Goal: Task Accomplishment & Management: Use online tool/utility

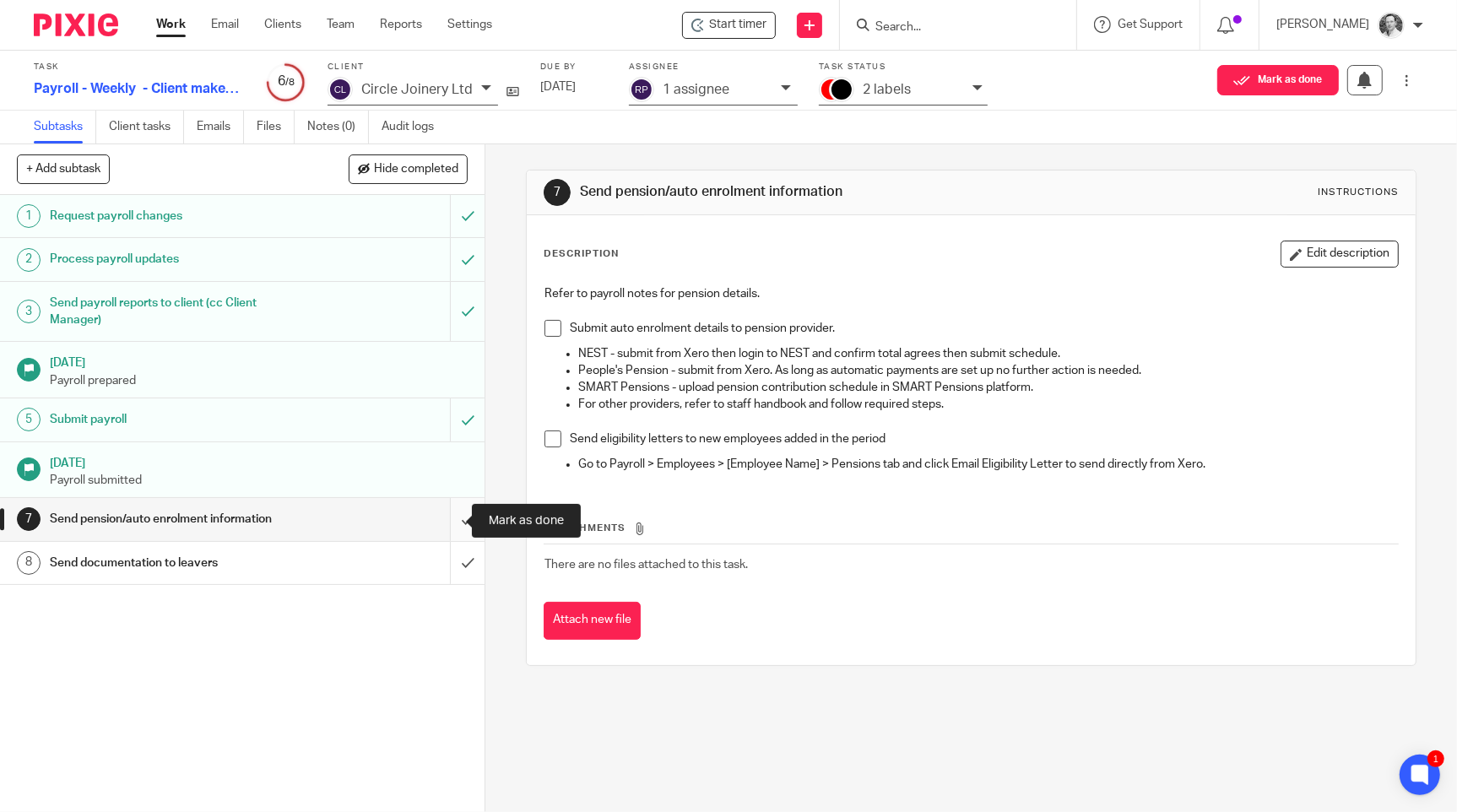
click at [440, 515] on input "submit" at bounding box center [242, 519] width 484 height 42
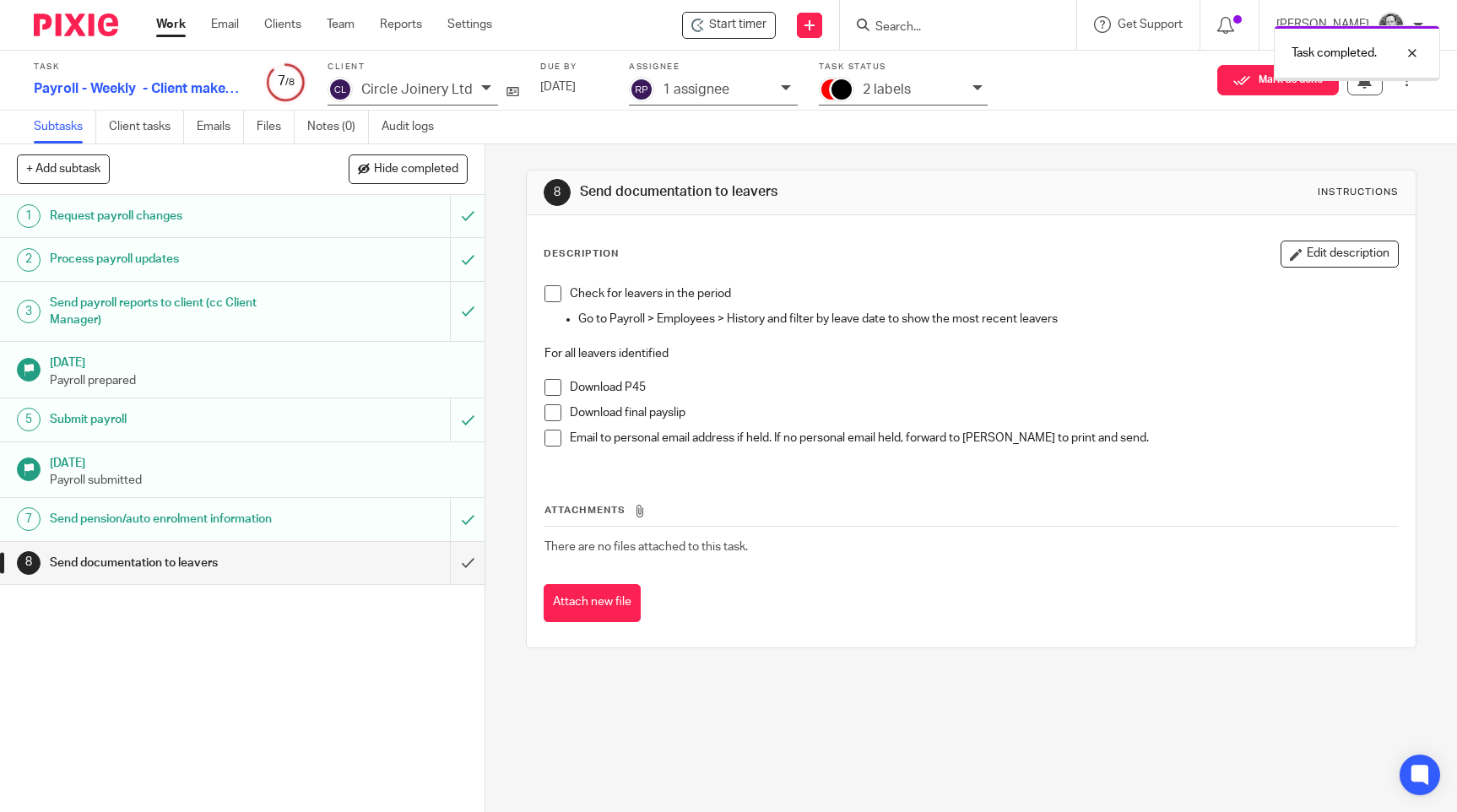
click at [447, 563] on input "submit" at bounding box center [242, 563] width 484 height 42
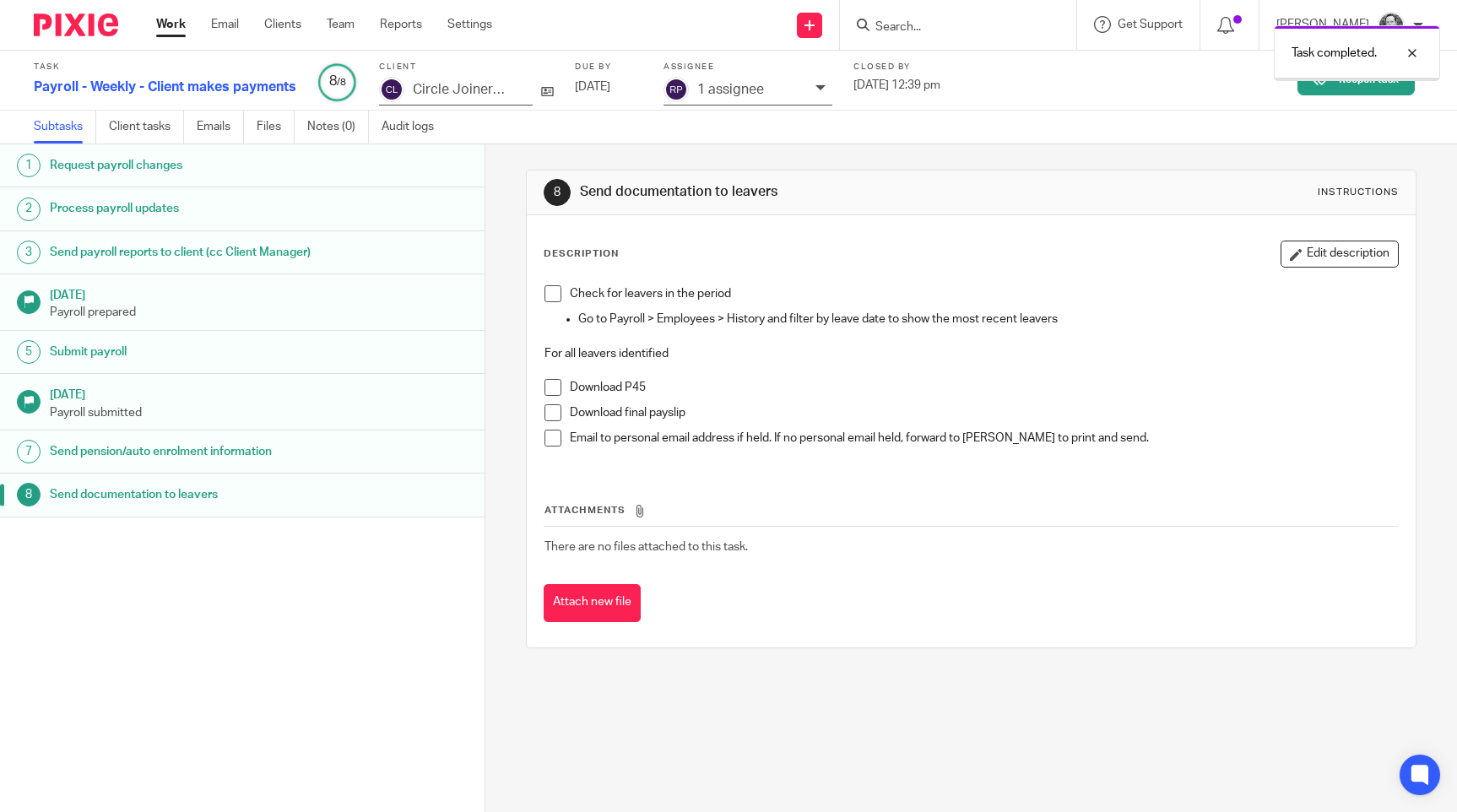
click at [177, 22] on link "Work" at bounding box center [171, 25] width 29 height 17
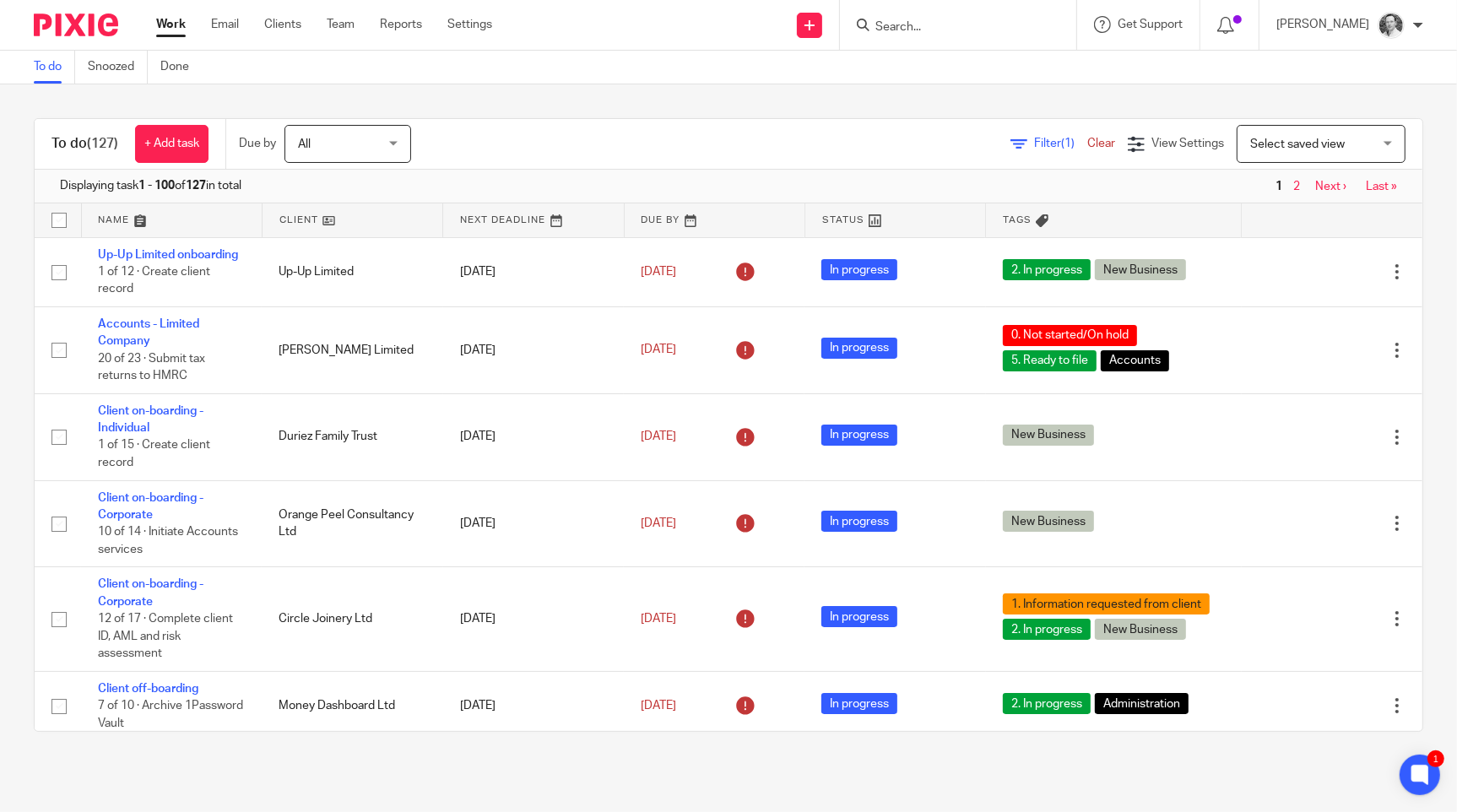
click at [1257, 149] on span "Select saved view" at bounding box center [1298, 144] width 95 height 12
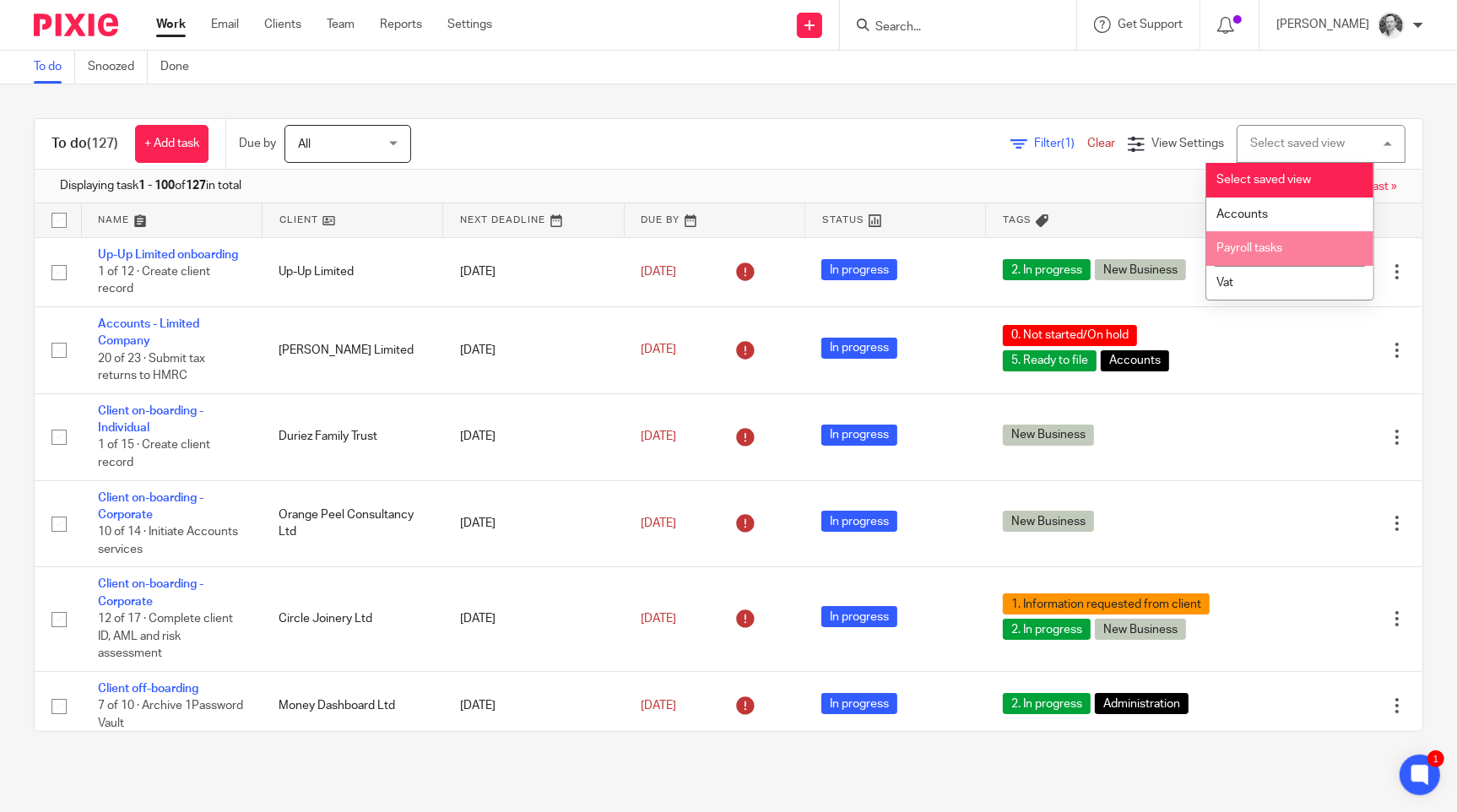
click at [1260, 249] on span "Payroll tasks" at bounding box center [1250, 249] width 66 height 12
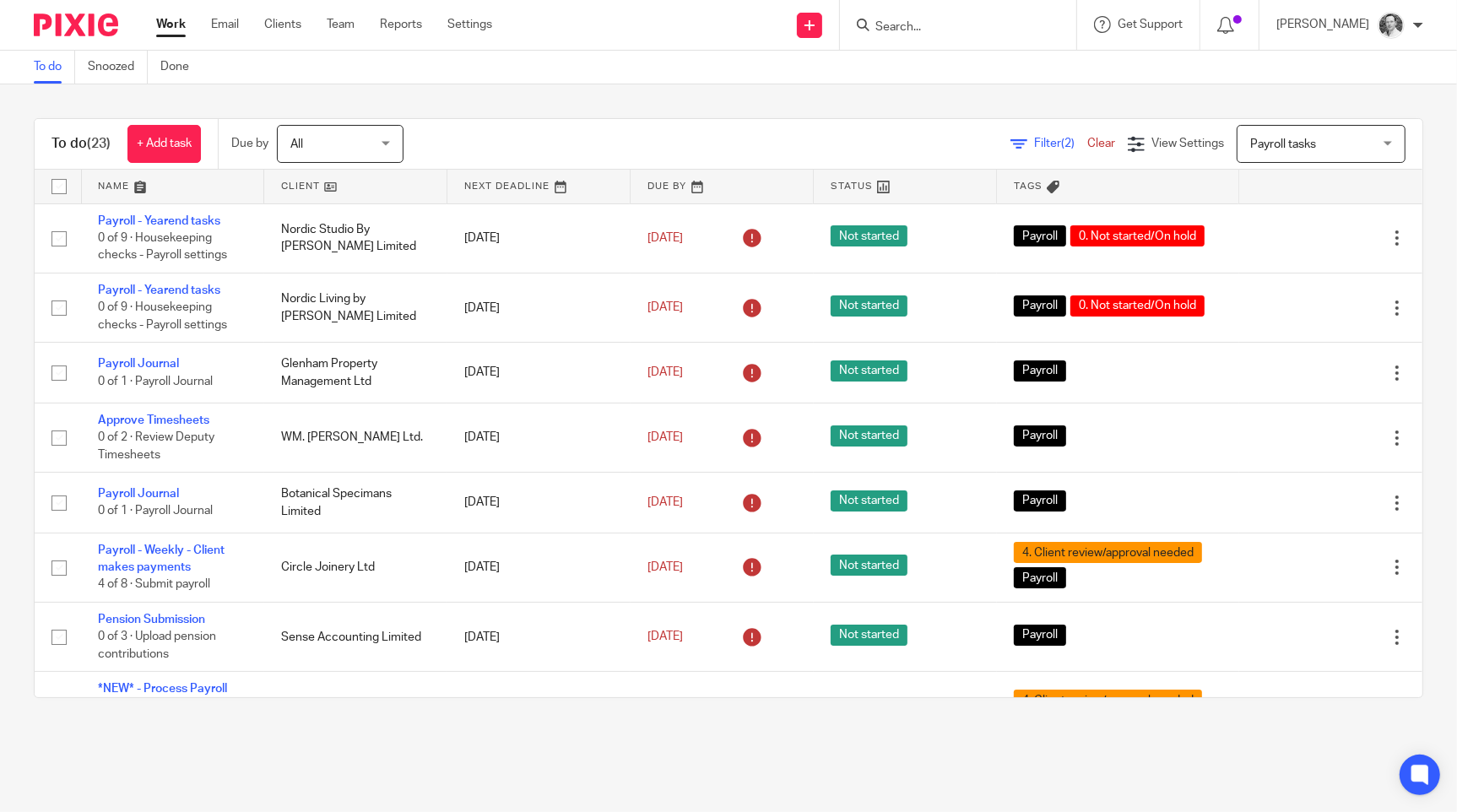
click at [288, 176] on link at bounding box center [355, 186] width 182 height 34
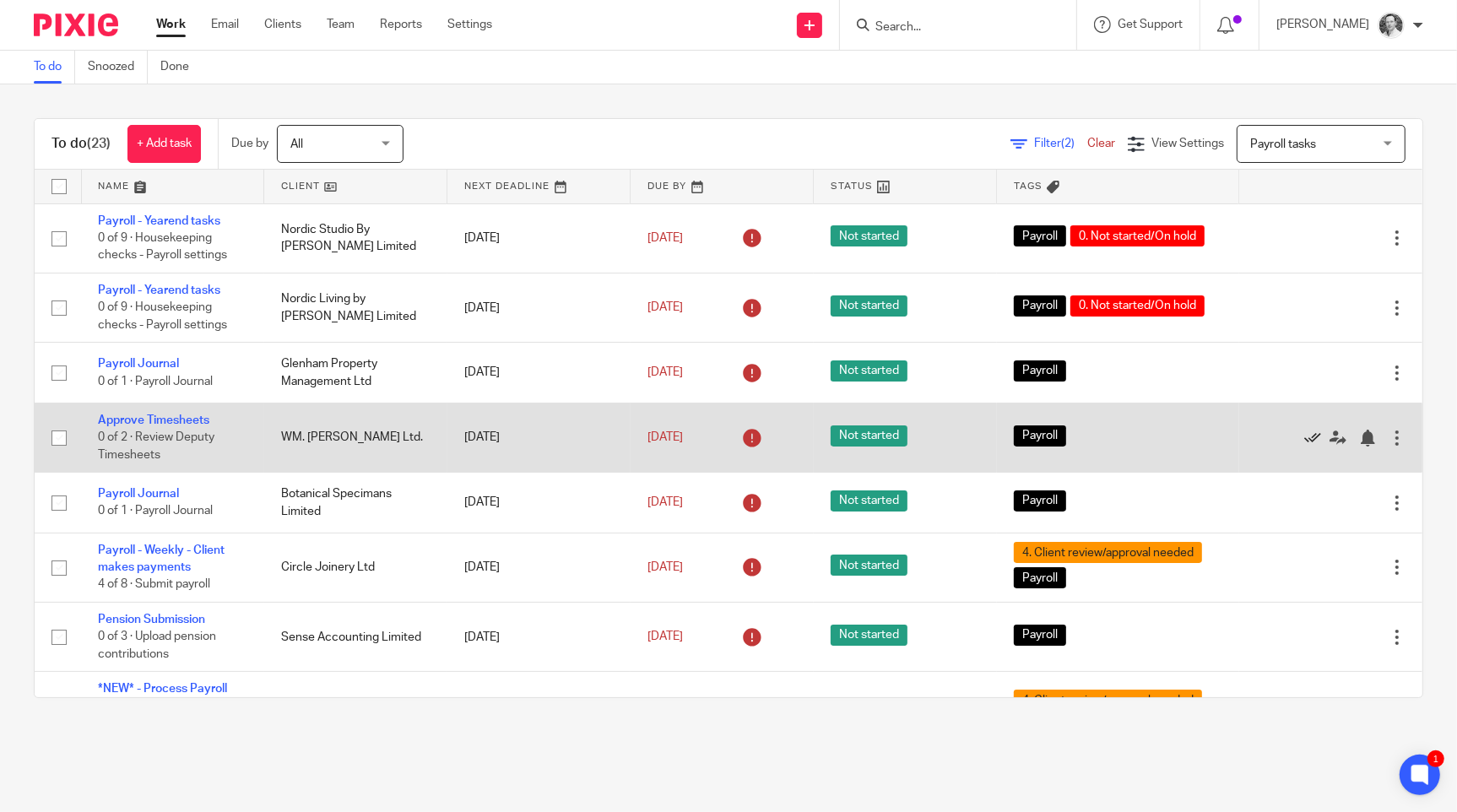
click at [1304, 445] on icon at bounding box center [1313, 438] width 17 height 17
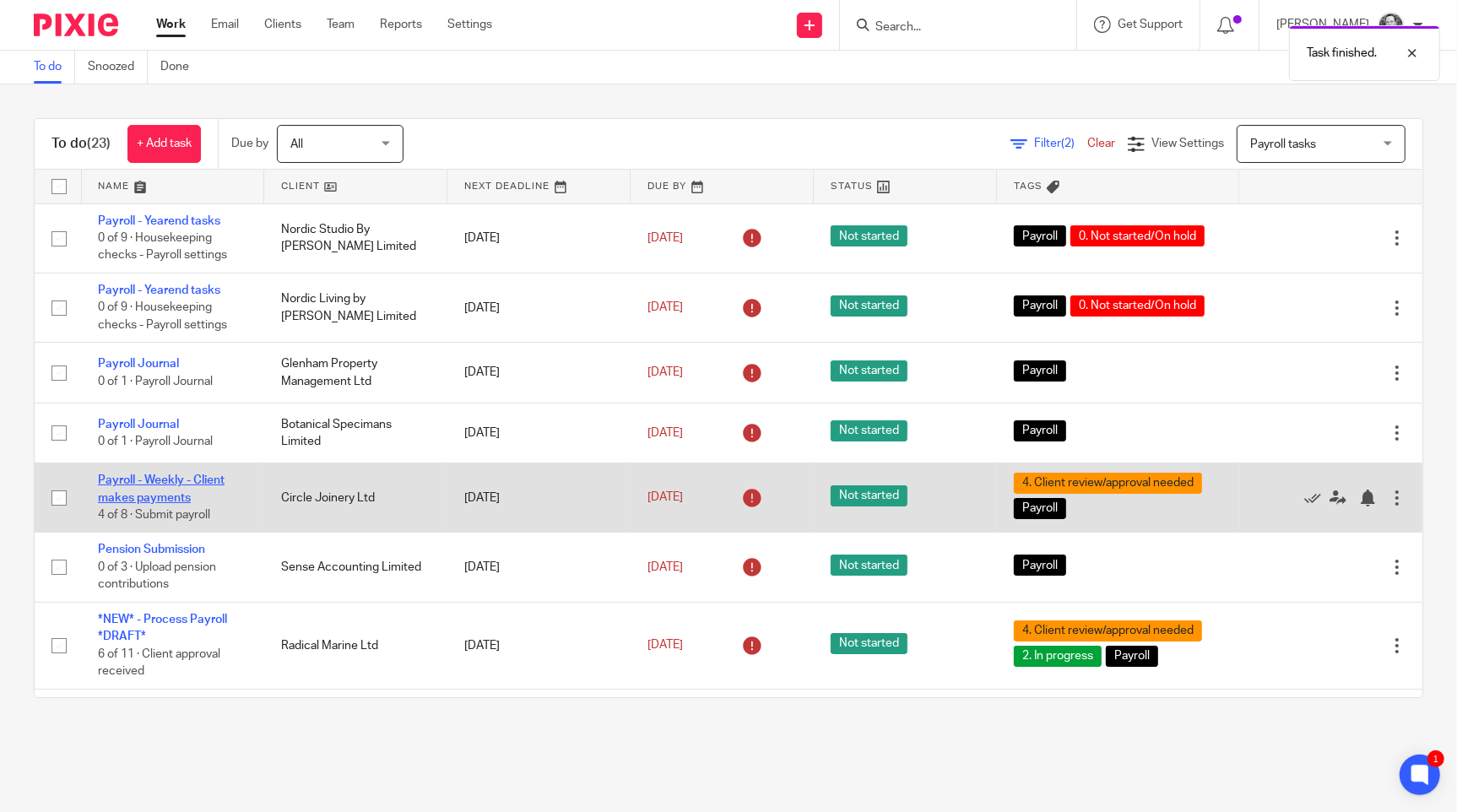
click at [136, 496] on link "Payroll - Weekly - Client makes payments" at bounding box center [161, 488] width 127 height 28
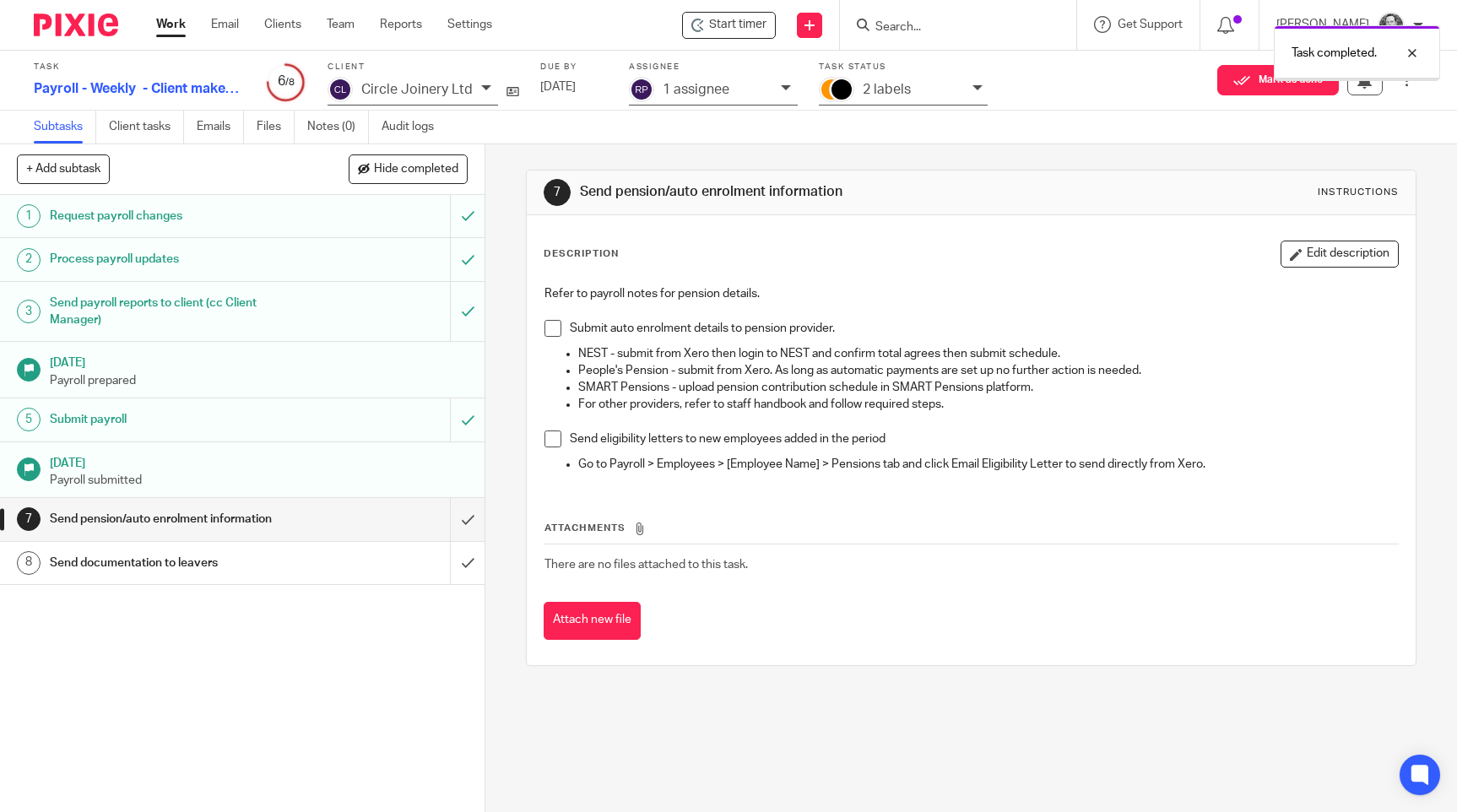
click at [443, 519] on input "submit" at bounding box center [242, 519] width 484 height 42
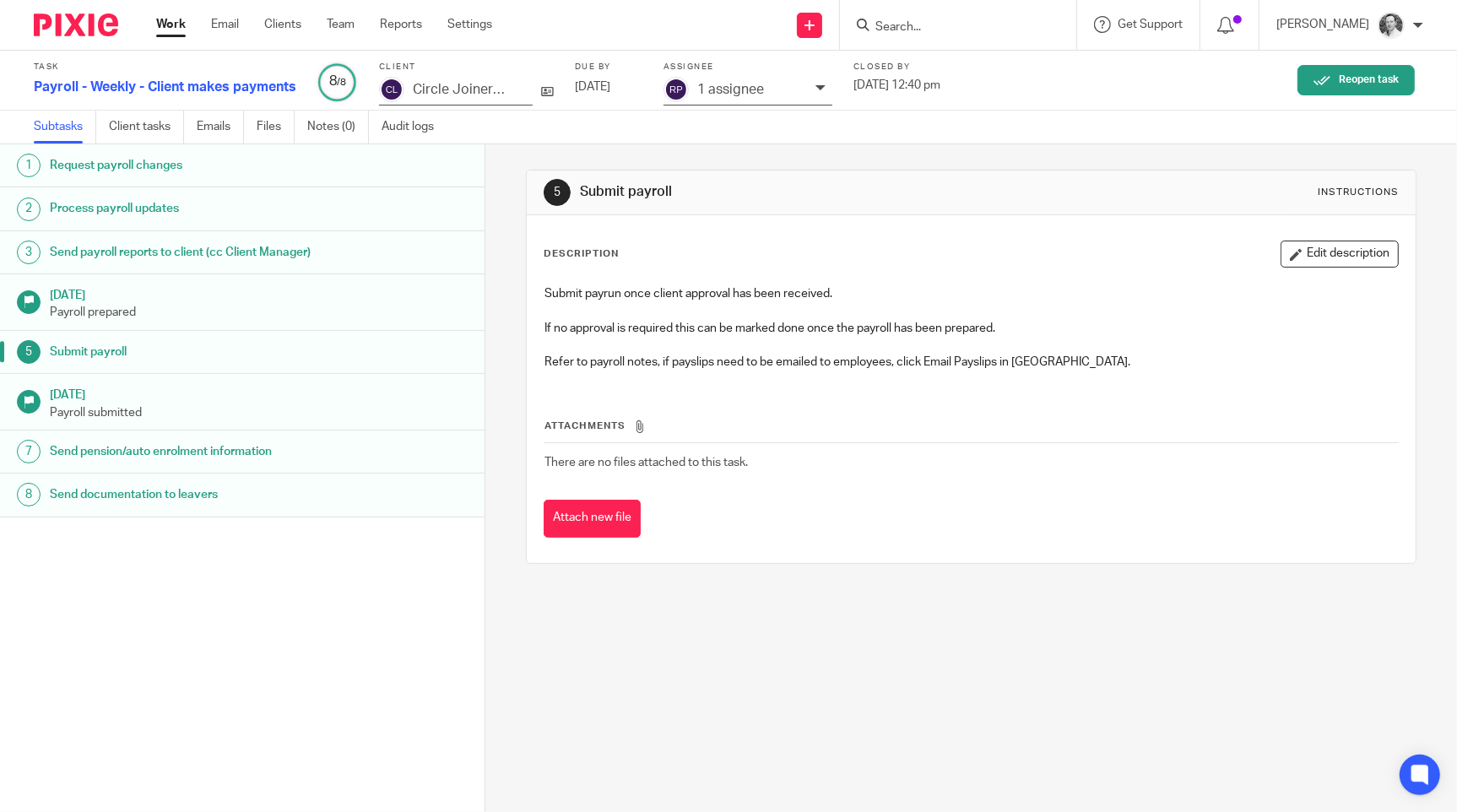
click at [507, 390] on div "5 Submit payroll Instructions Description Edit description Submit payrun once c…" at bounding box center [971, 478] width 972 height 668
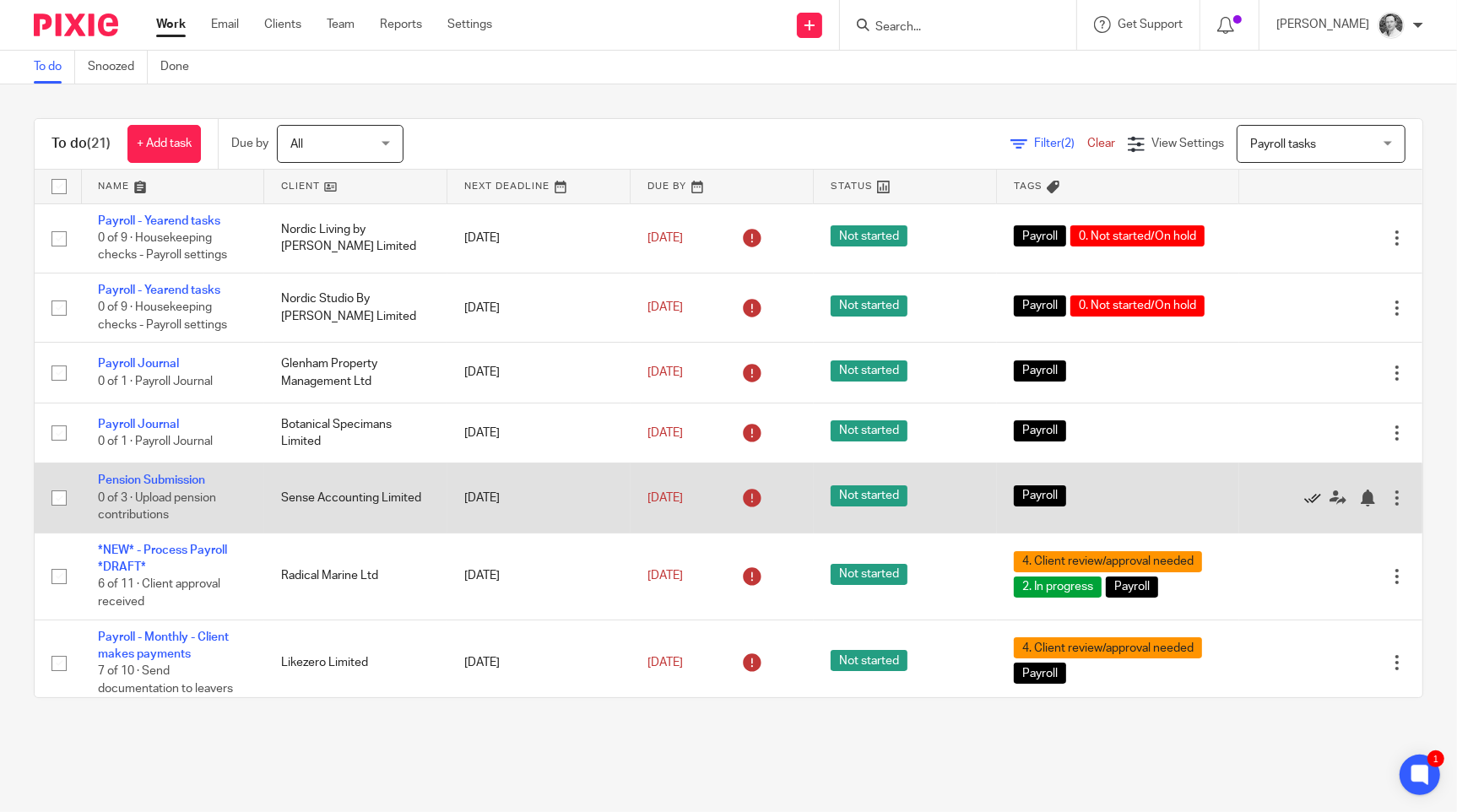
click at [1304, 504] on icon at bounding box center [1313, 498] width 17 height 17
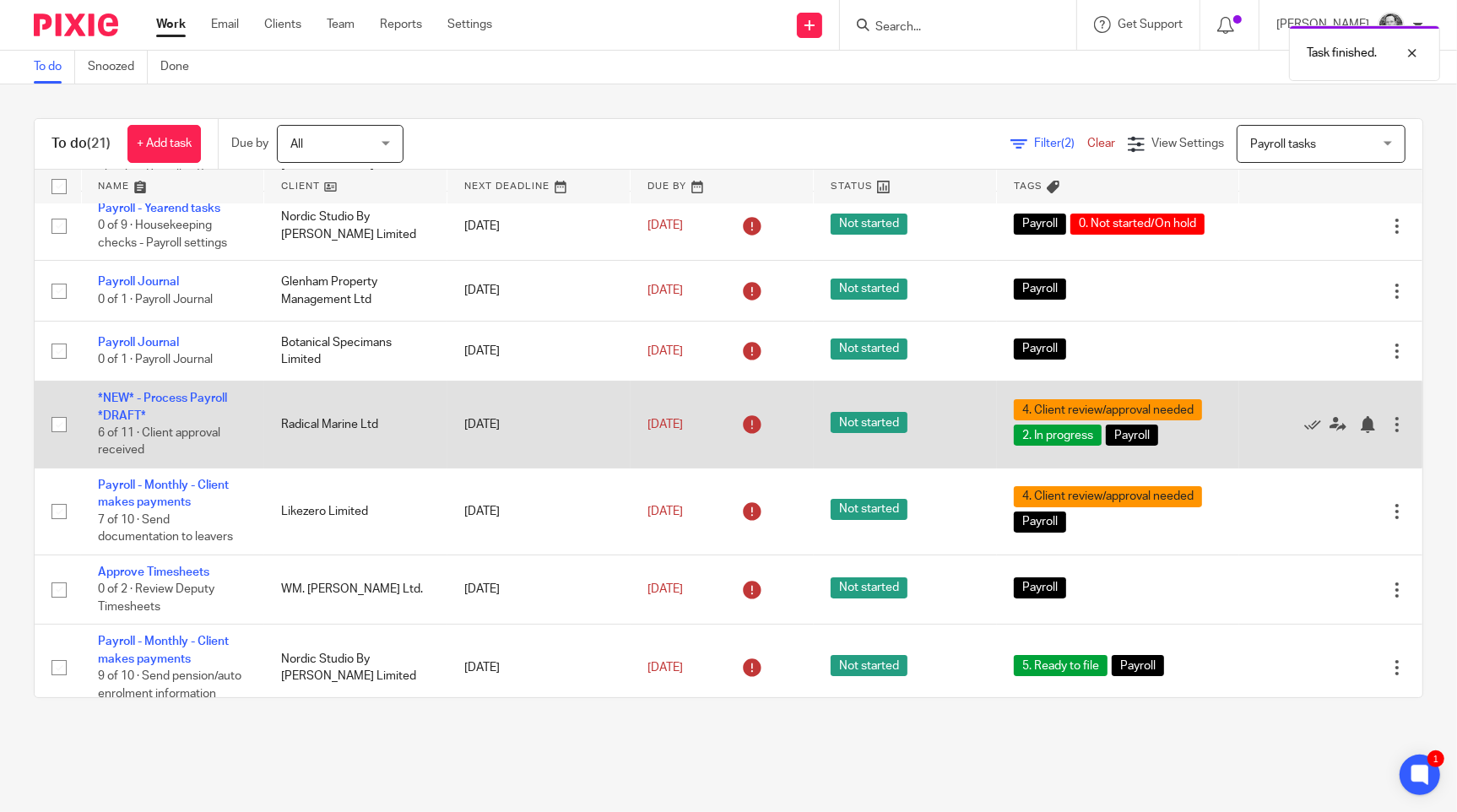
scroll to position [96, 0]
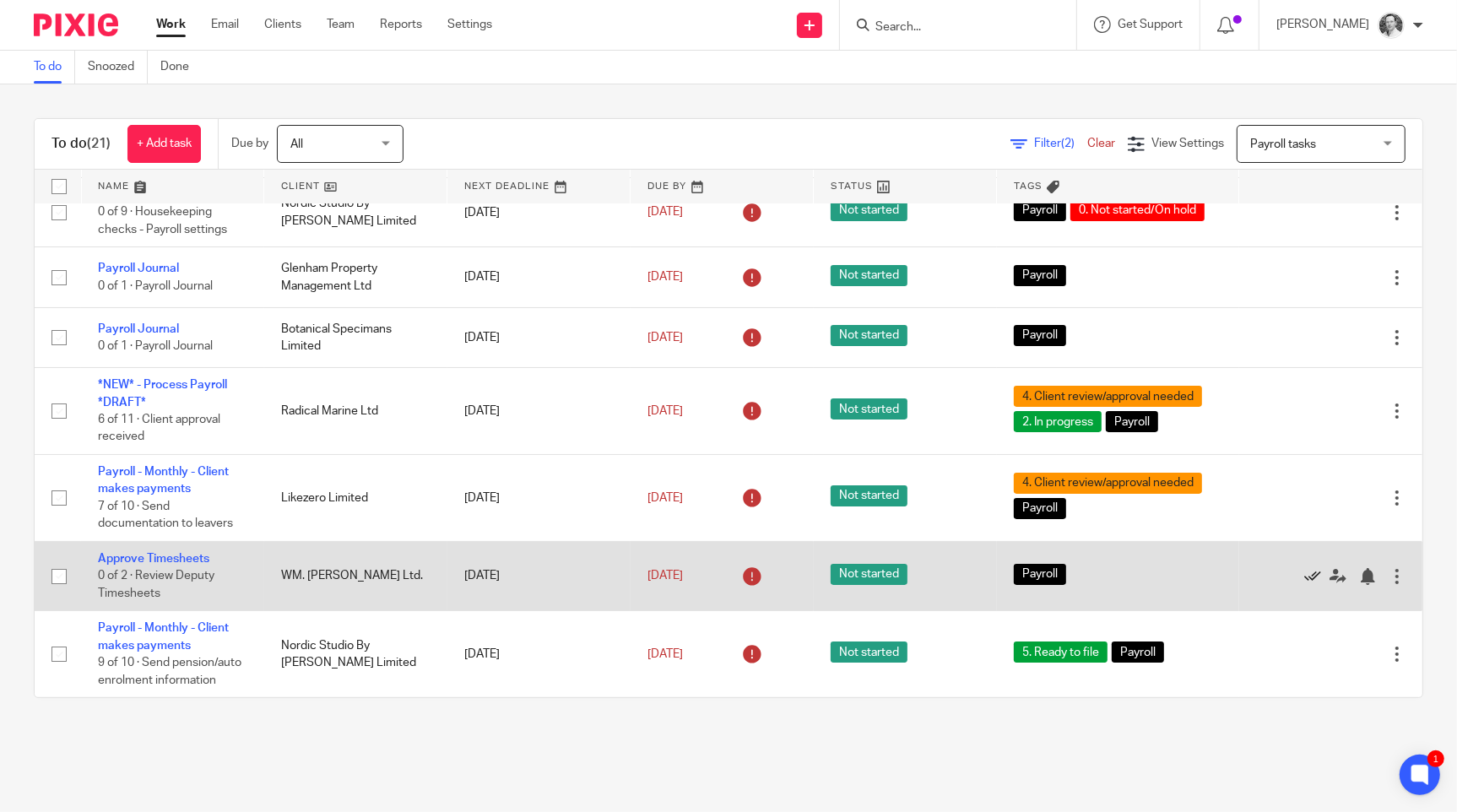
click at [1304, 583] on icon at bounding box center [1313, 576] width 17 height 17
